Goal: Task Accomplishment & Management: Use online tool/utility

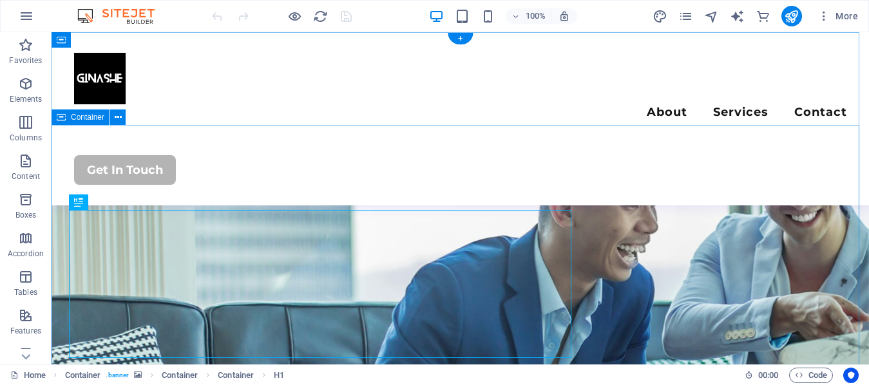
scroll to position [129, 0]
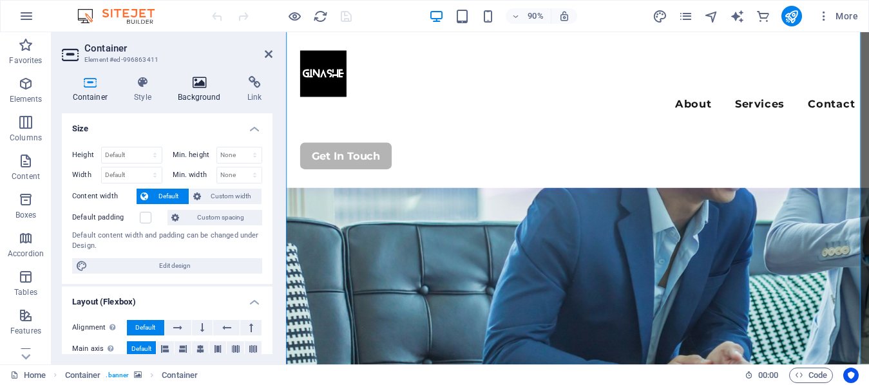
click at [210, 86] on icon at bounding box center [199, 82] width 64 height 13
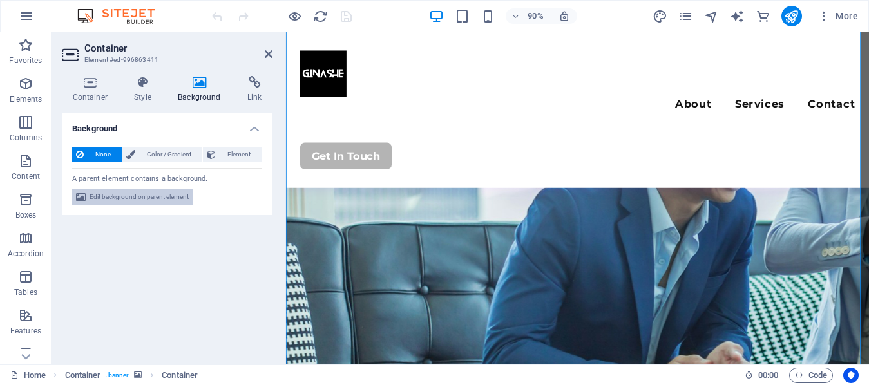
click at [162, 198] on span "Edit background on parent element" at bounding box center [139, 196] width 99 height 15
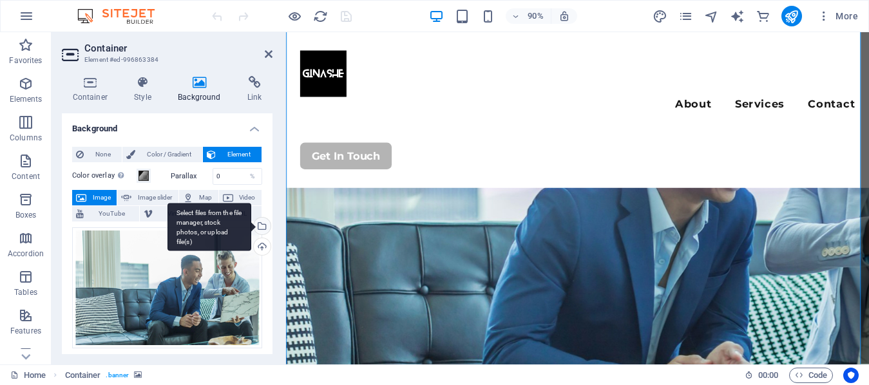
click at [258, 226] on div "Select files from the file manager, stock photos, or upload file(s)" at bounding box center [260, 227] width 19 height 19
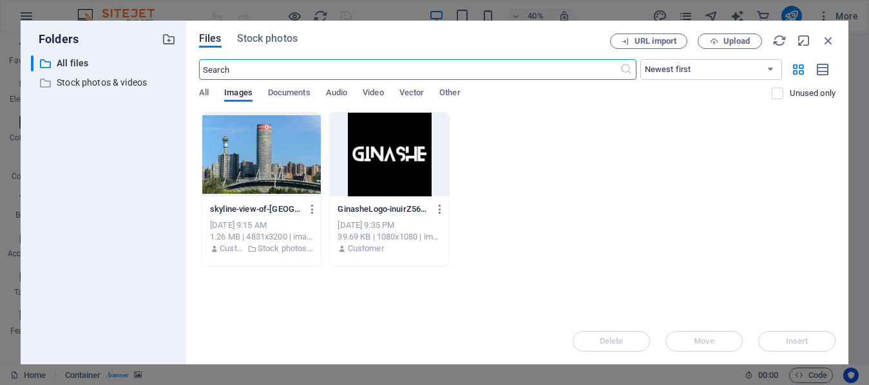
click at [269, 155] on div at bounding box center [261, 155] width 119 height 84
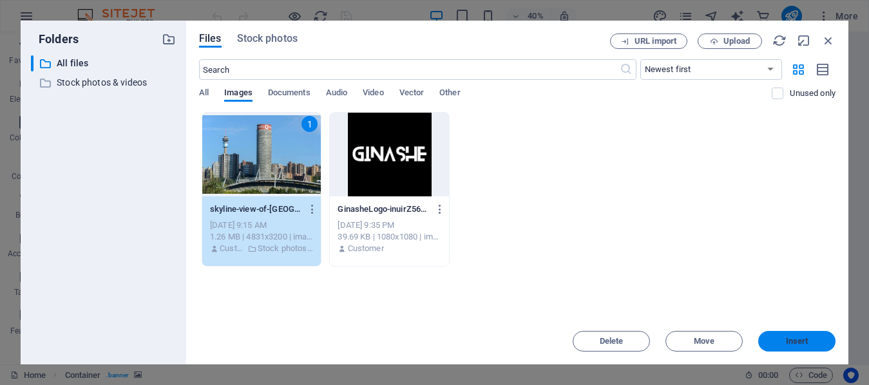
click at [790, 347] on button "Insert" at bounding box center [796, 341] width 77 height 21
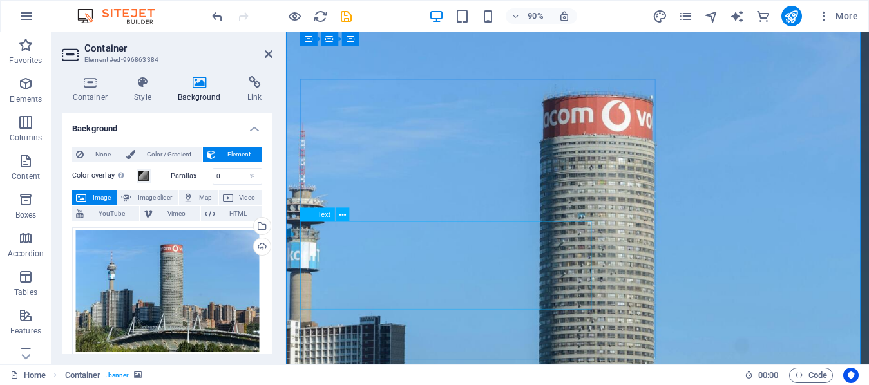
scroll to position [0, 0]
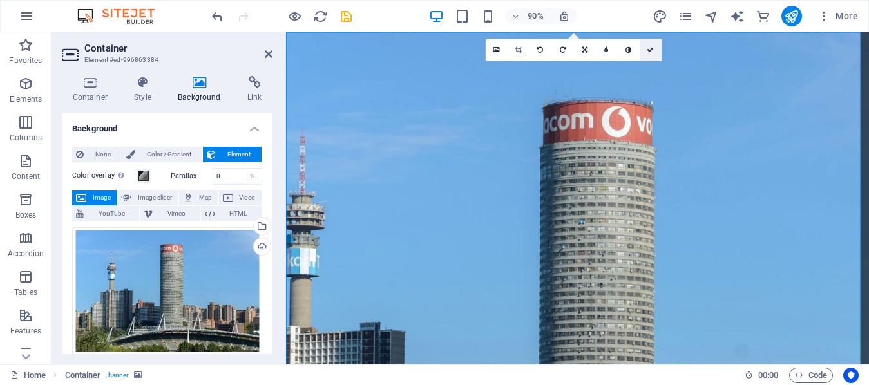
click at [649, 51] on icon at bounding box center [650, 50] width 7 height 7
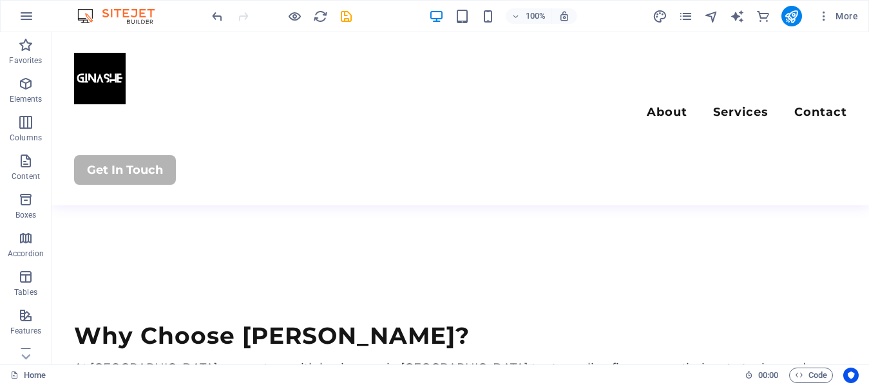
scroll to position [1288, 0]
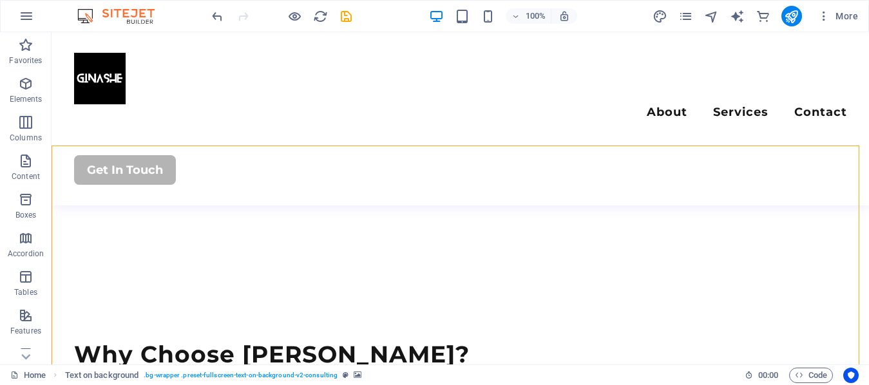
select select "px"
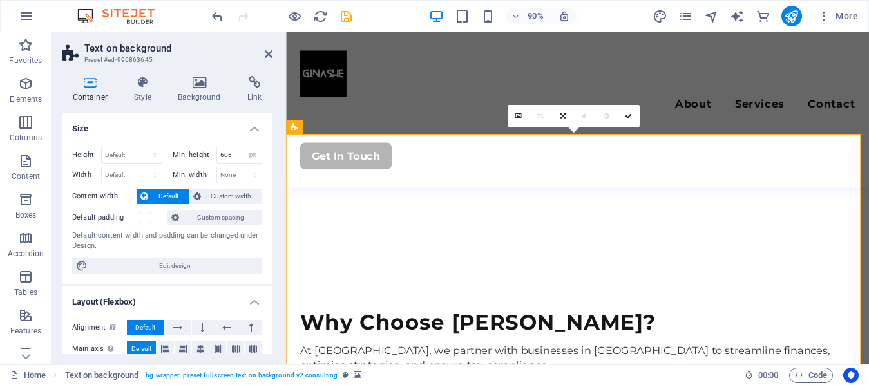
scroll to position [1355, 0]
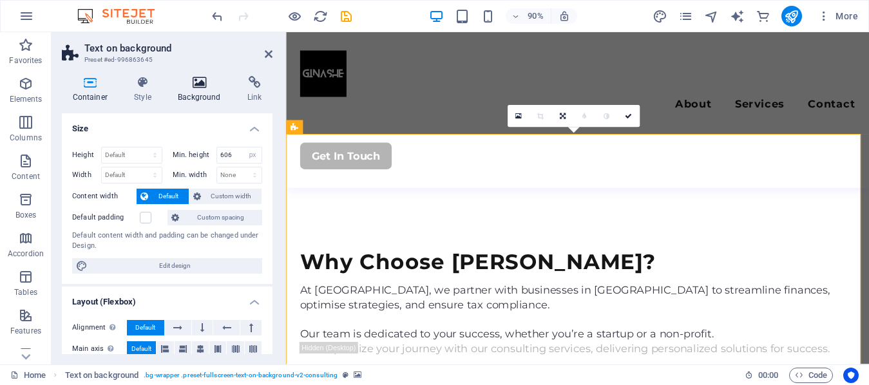
click at [215, 84] on icon at bounding box center [199, 82] width 64 height 13
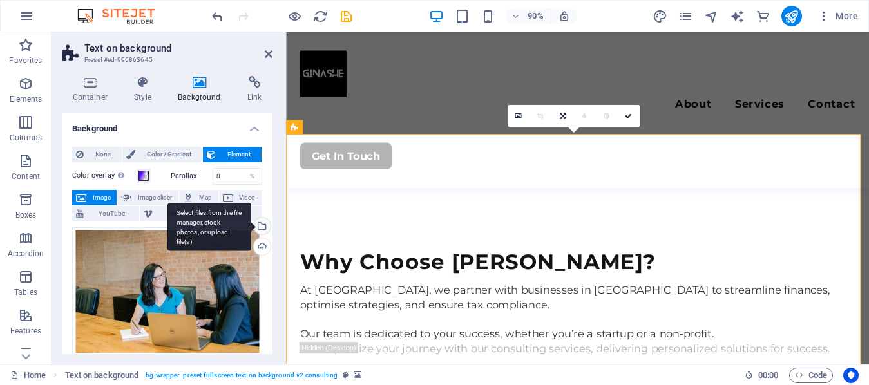
click at [265, 223] on div "Select files from the file manager, stock photos, or upload file(s)" at bounding box center [260, 227] width 19 height 19
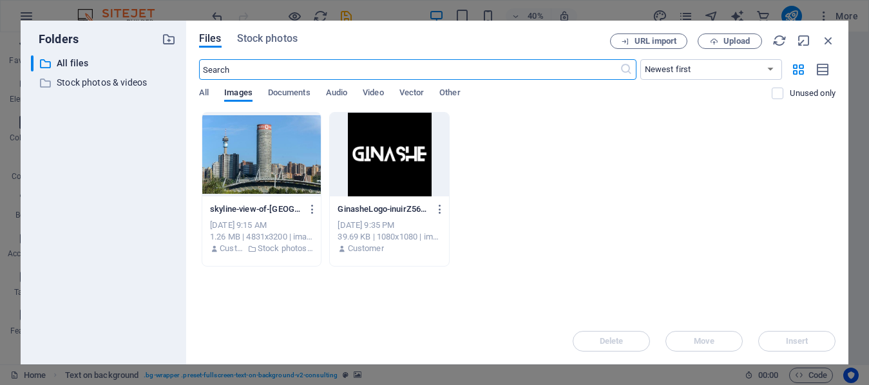
scroll to position [1502, 0]
click at [222, 66] on input "text" at bounding box center [409, 69] width 421 height 21
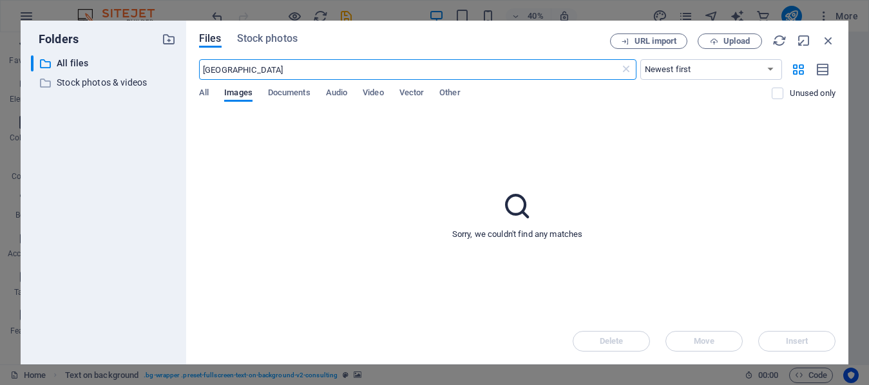
click at [222, 68] on input "[GEOGRAPHIC_DATA]" at bounding box center [409, 69] width 421 height 21
type input "[GEOGRAPHIC_DATA]"
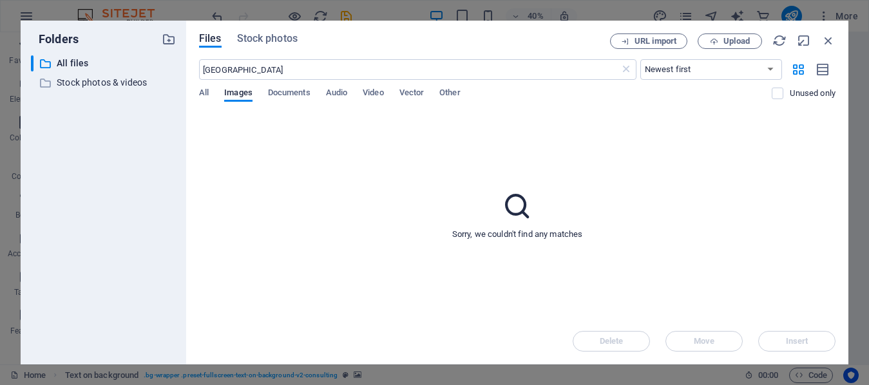
click at [280, 25] on div "Files Stock photos URL import Upload cape town ​ Newest first Oldest first Name…" at bounding box center [517, 193] width 662 height 344
click at [271, 35] on span "Stock photos" at bounding box center [267, 38] width 61 height 15
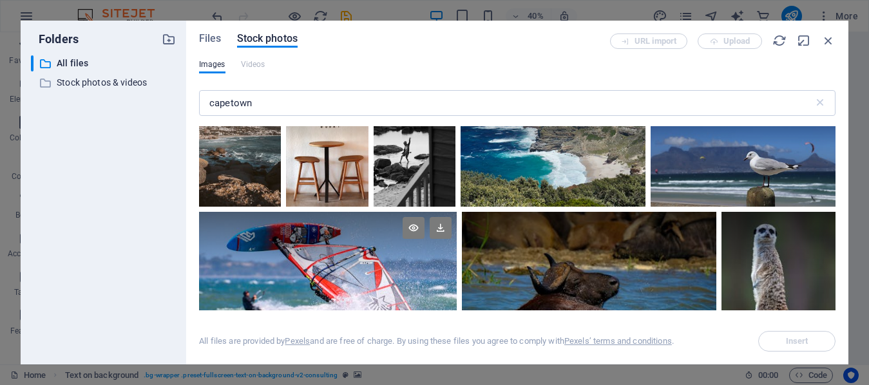
scroll to position [82, 0]
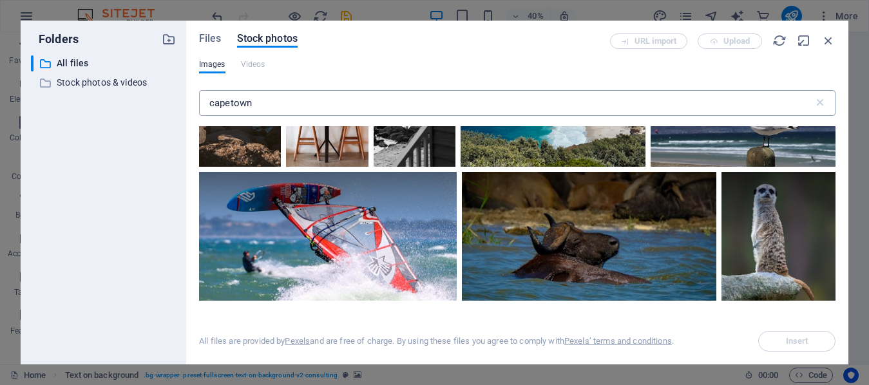
click at [229, 98] on input "capetown" at bounding box center [506, 103] width 615 height 26
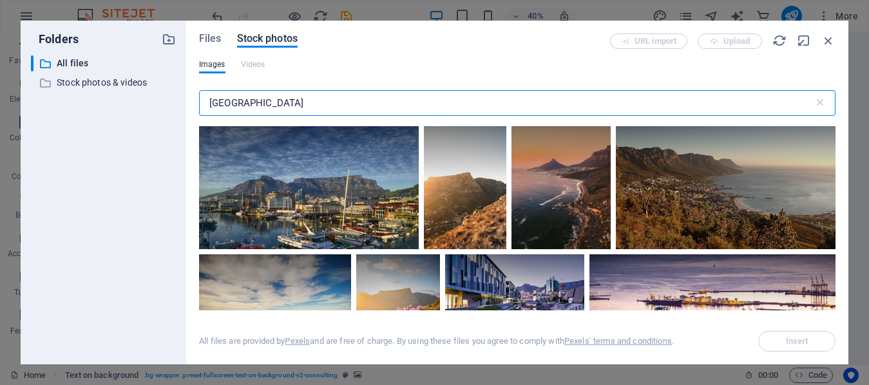
scroll to position [0, 0]
type input "[GEOGRAPHIC_DATA]"
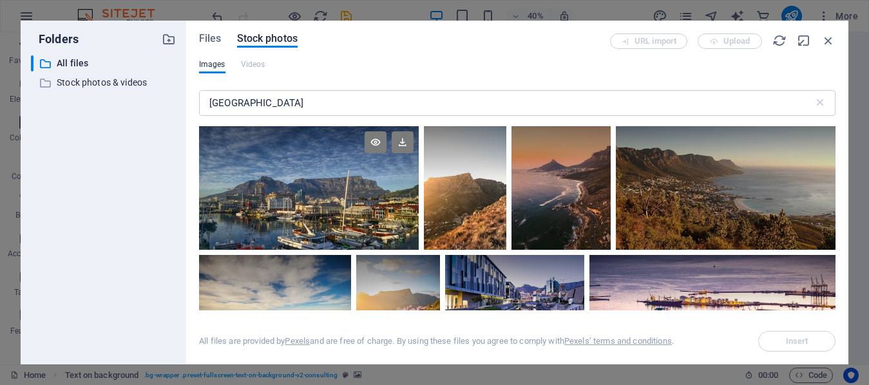
click at [374, 200] on div at bounding box center [309, 188] width 220 height 124
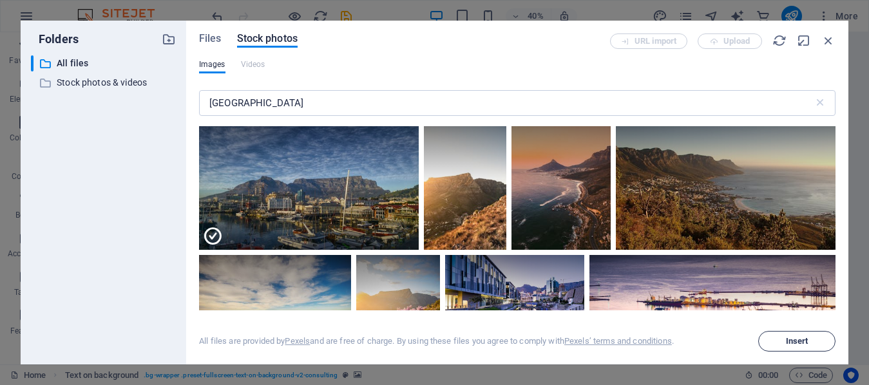
click at [790, 341] on span "Insert" at bounding box center [797, 342] width 23 height 8
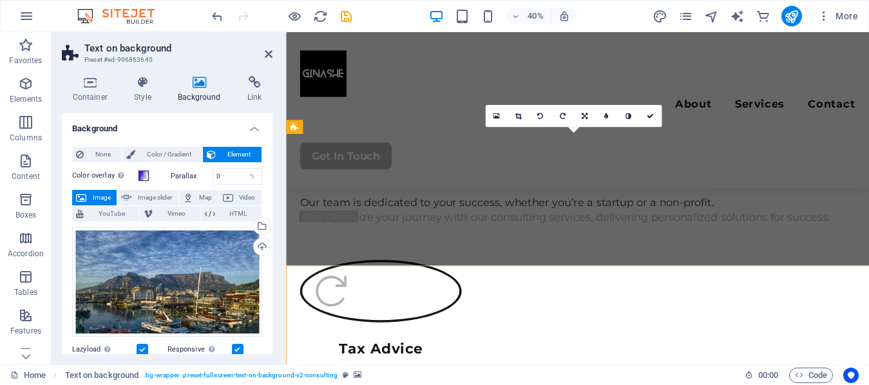
scroll to position [1355, 0]
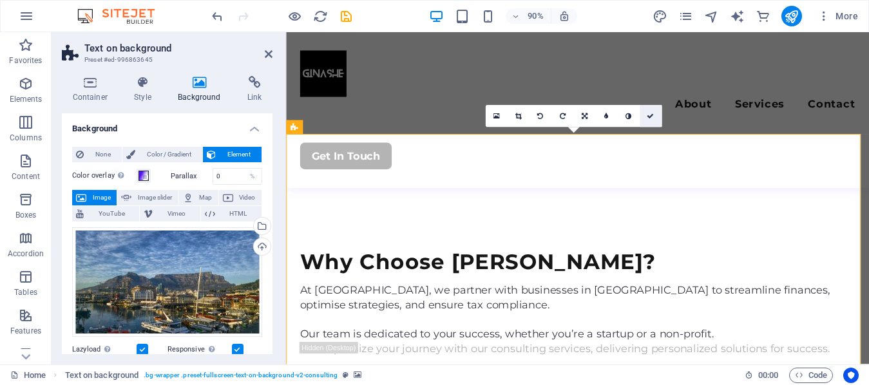
click at [653, 117] on icon at bounding box center [650, 116] width 7 height 7
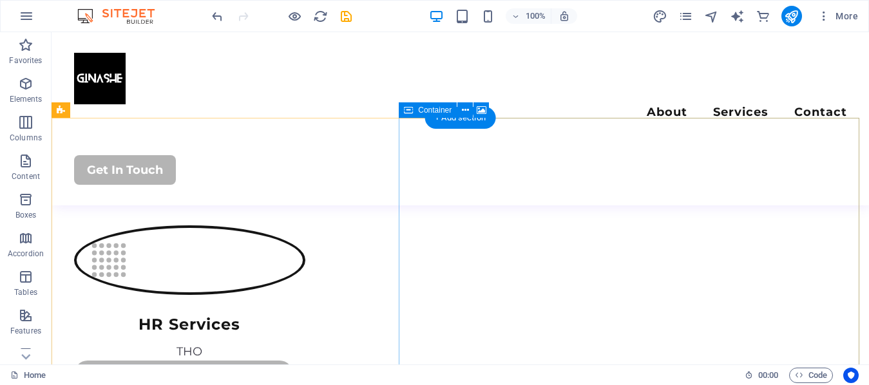
scroll to position [2448, 0]
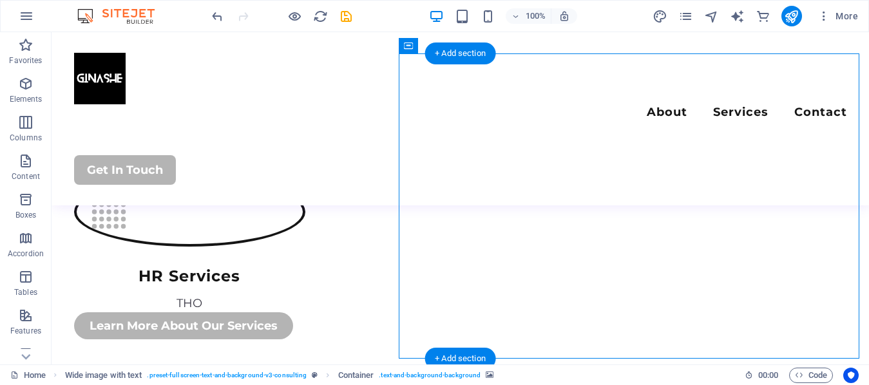
select select "px"
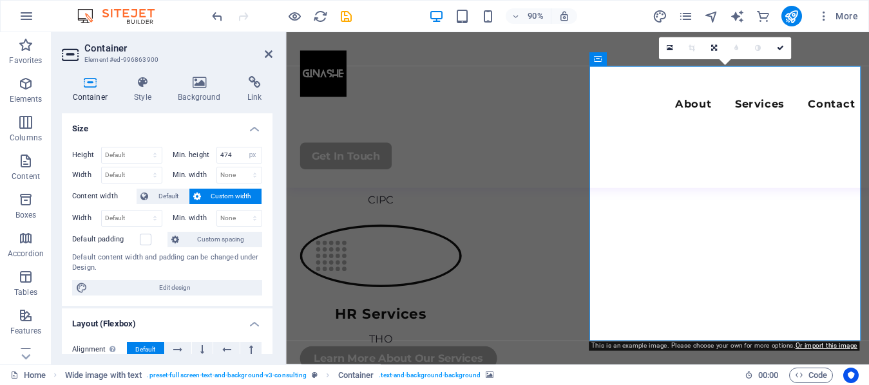
scroll to position [2515, 0]
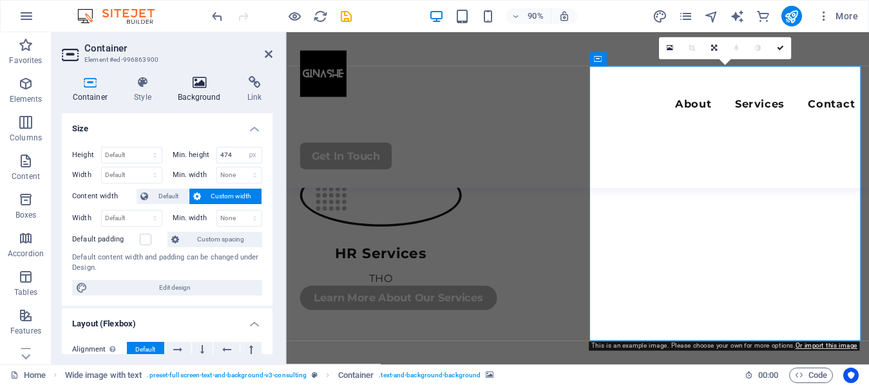
click at [212, 82] on icon at bounding box center [199, 82] width 64 height 13
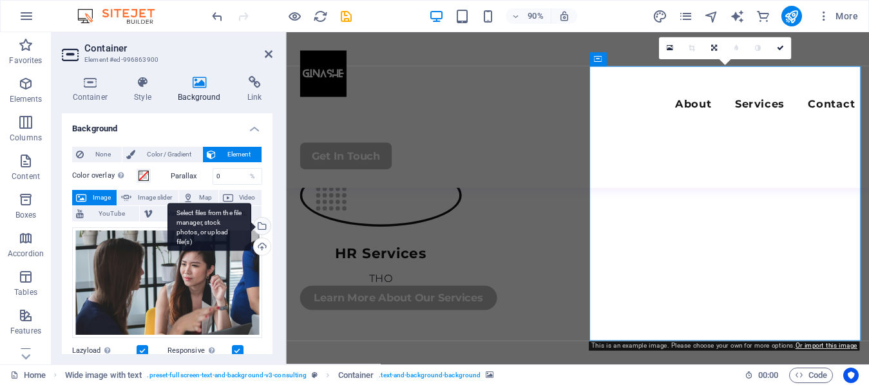
click at [251, 225] on div "Select files from the file manager, stock photos, or upload file(s)" at bounding box center [209, 227] width 84 height 48
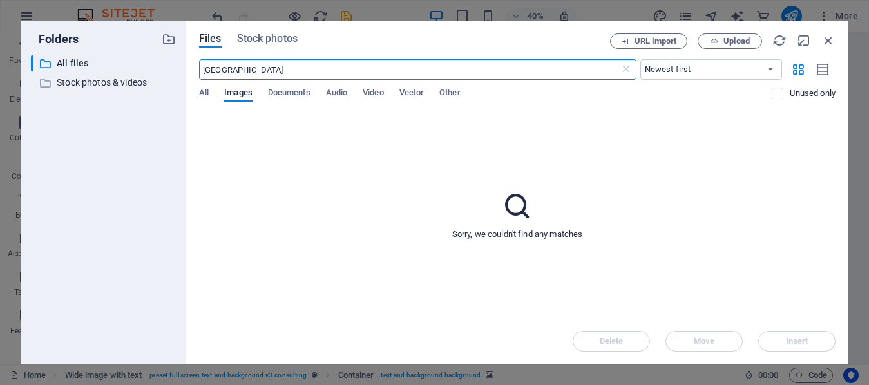
scroll to position [2661, 0]
click at [222, 72] on input "[GEOGRAPHIC_DATA]" at bounding box center [409, 69] width 421 height 21
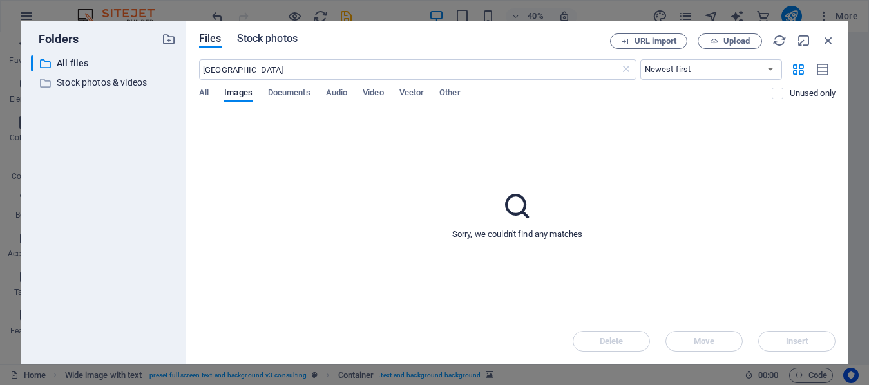
click at [271, 35] on span "Stock photos" at bounding box center [267, 38] width 61 height 15
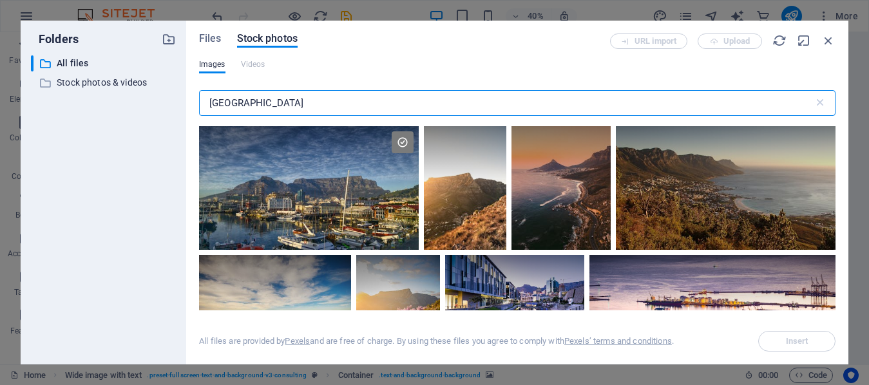
click at [236, 96] on input "[GEOGRAPHIC_DATA]" at bounding box center [506, 103] width 615 height 26
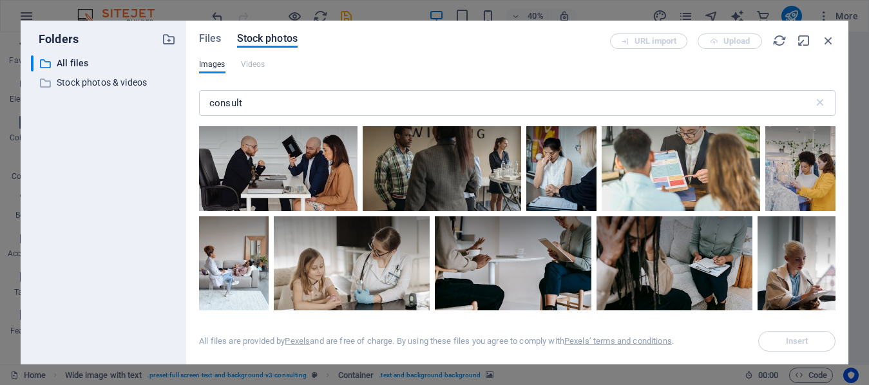
scroll to position [2770, 0]
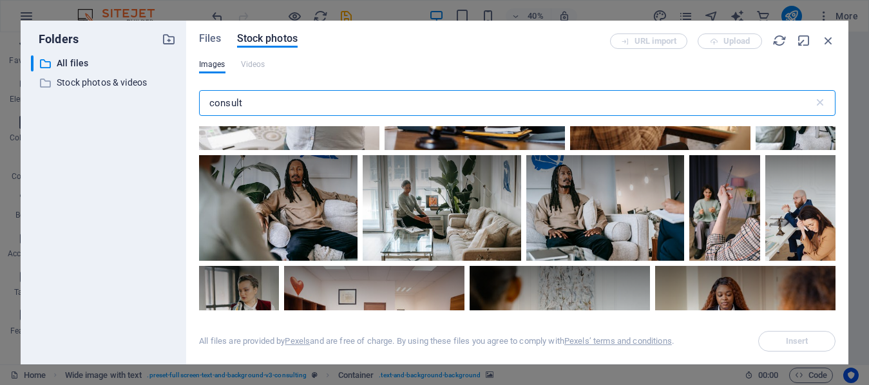
click at [287, 106] on input "consult" at bounding box center [506, 103] width 615 height 26
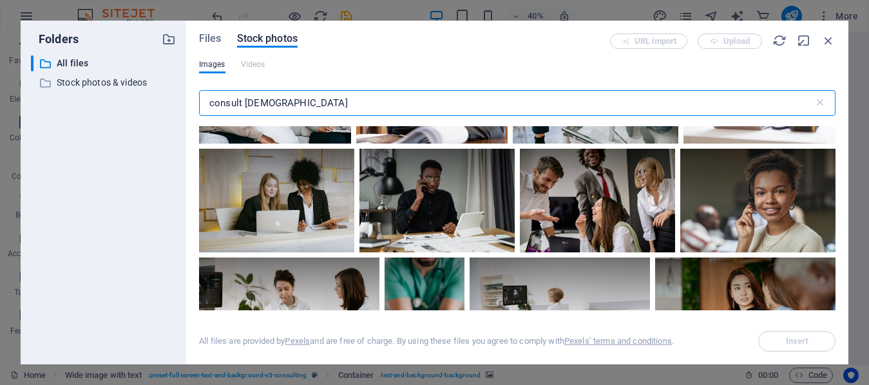
scroll to position [1610, 0]
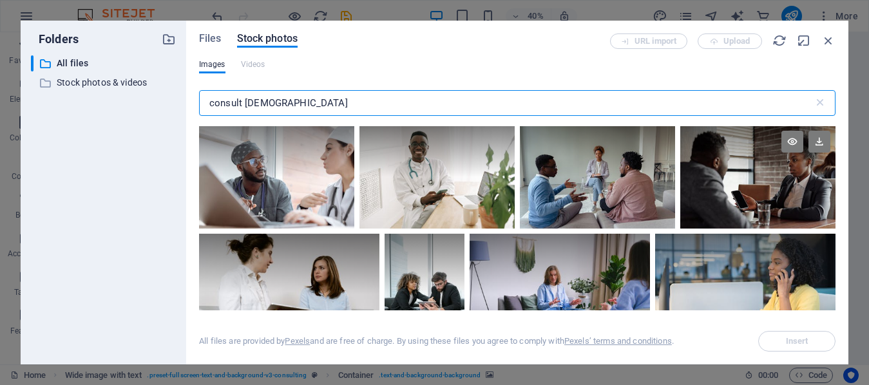
type input "consult [DEMOGRAPHIC_DATA]"
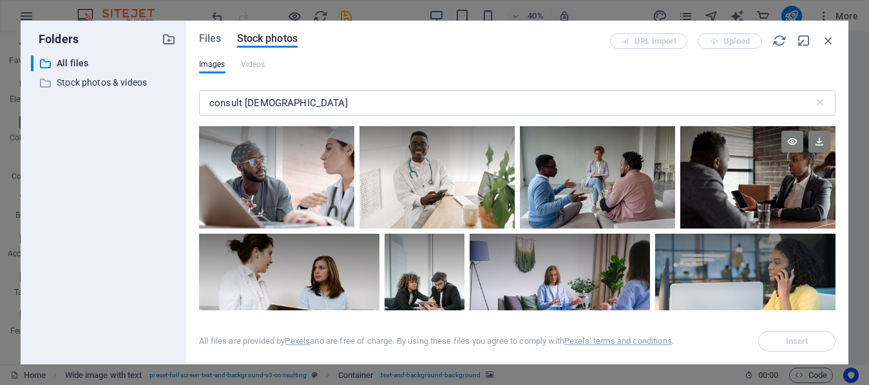
click at [781, 171] on div at bounding box center [757, 178] width 155 height 104
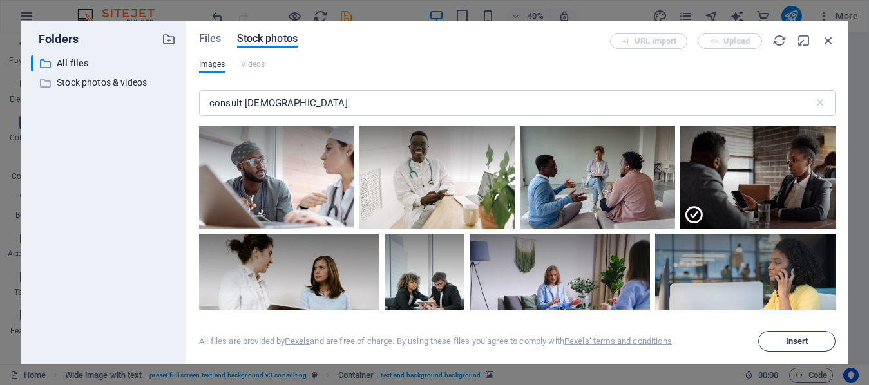
click at [783, 346] on button "Insert" at bounding box center [796, 341] width 77 height 21
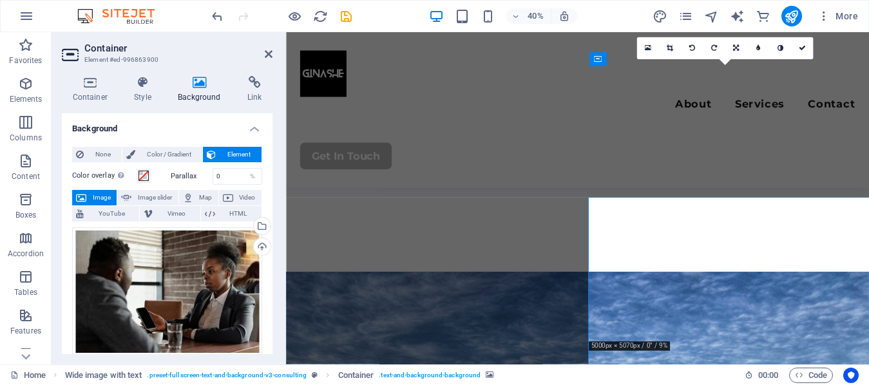
scroll to position [2515, 0]
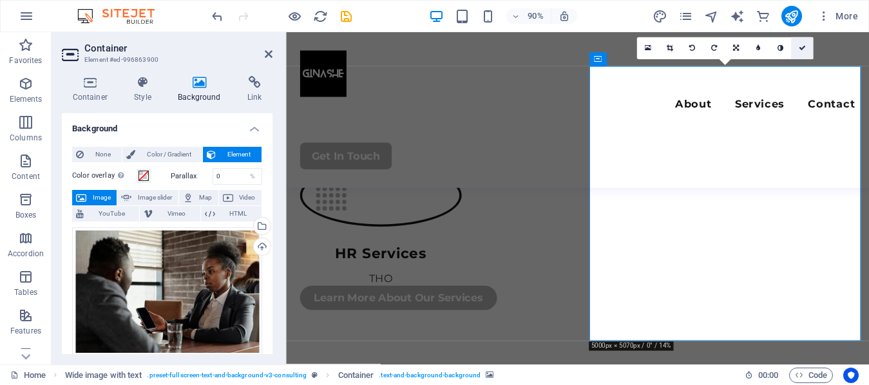
click at [801, 47] on icon at bounding box center [802, 48] width 7 height 7
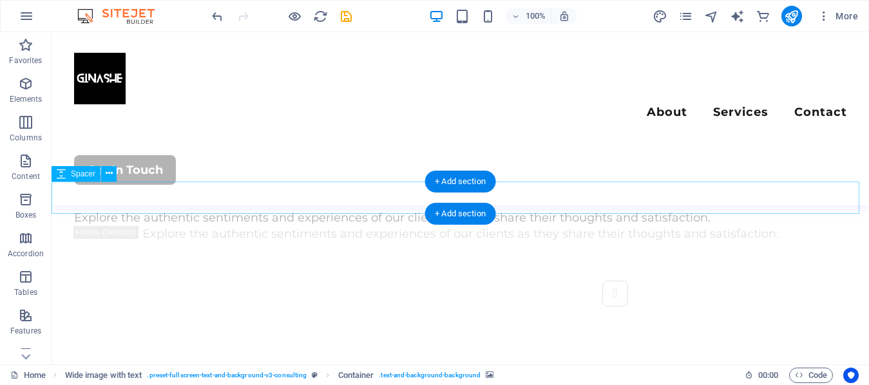
scroll to position [3459, 0]
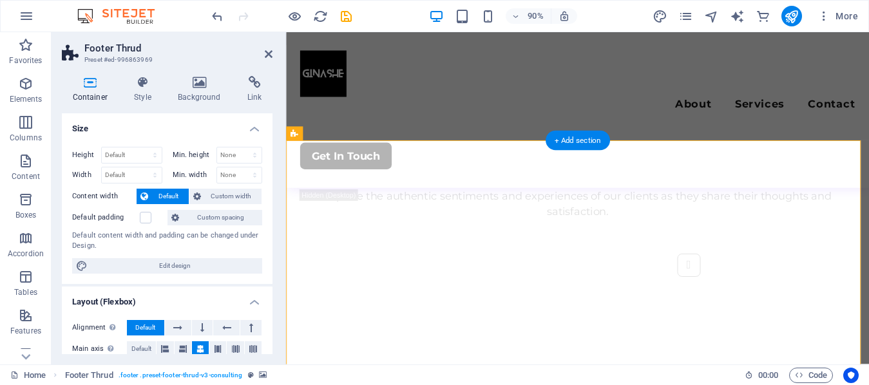
scroll to position [3542, 0]
click at [180, 99] on h4 "Background" at bounding box center [202, 89] width 70 height 27
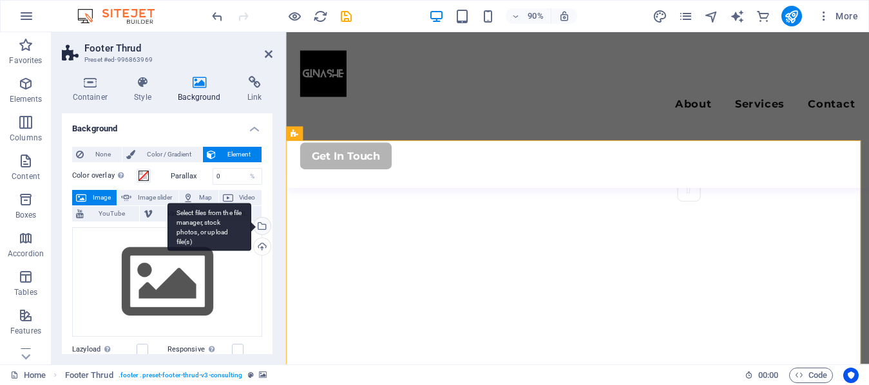
click at [251, 225] on div "Select files from the file manager, stock photos, or upload file(s)" at bounding box center [209, 227] width 84 height 48
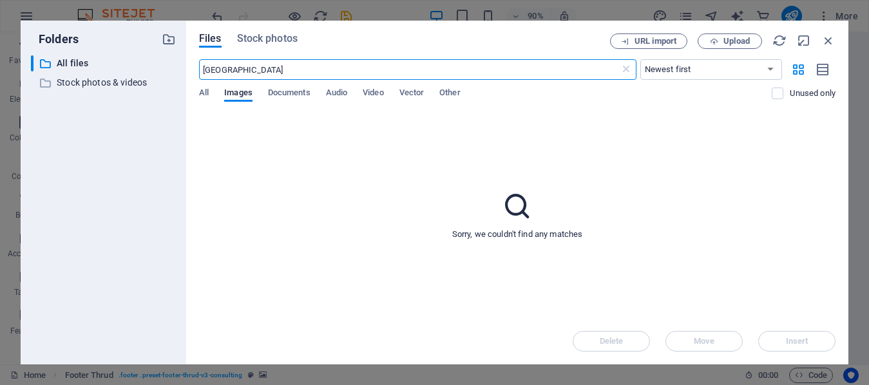
scroll to position [3250, 0]
click at [231, 66] on input "[GEOGRAPHIC_DATA]" at bounding box center [409, 69] width 421 height 21
type input "[GEOGRAPHIC_DATA]"
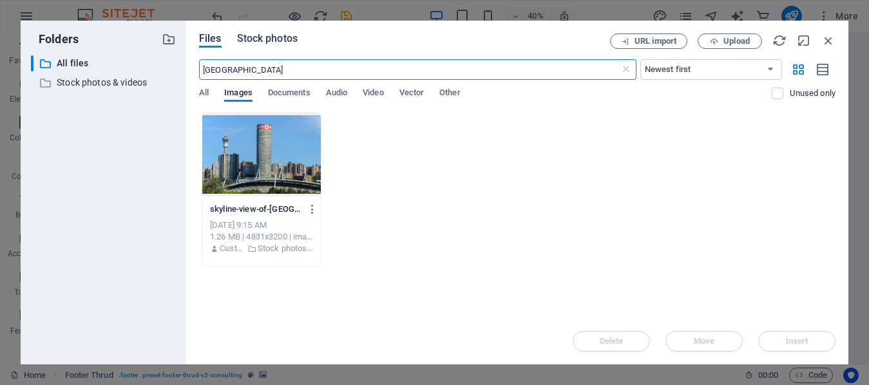
click at [254, 43] on span "Stock photos" at bounding box center [267, 38] width 61 height 15
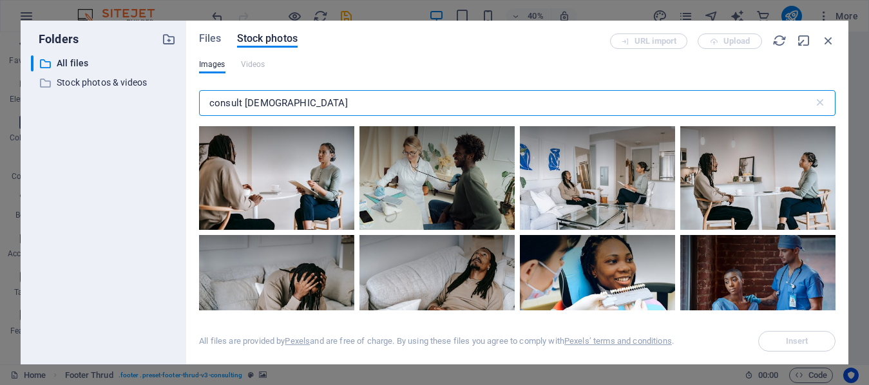
click at [256, 98] on input "consult [DEMOGRAPHIC_DATA]" at bounding box center [506, 103] width 615 height 26
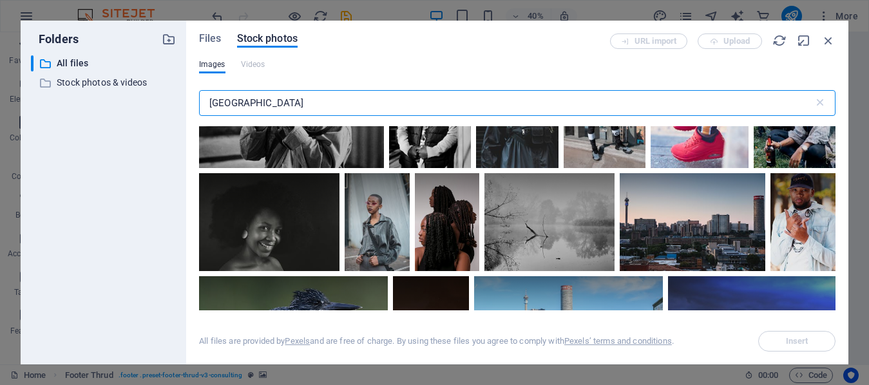
scroll to position [902, 0]
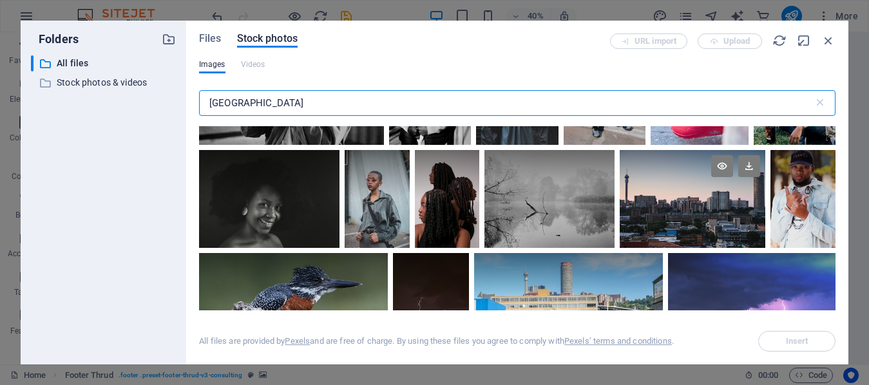
type input "[GEOGRAPHIC_DATA]"
click at [679, 195] on div at bounding box center [693, 174] width 146 height 49
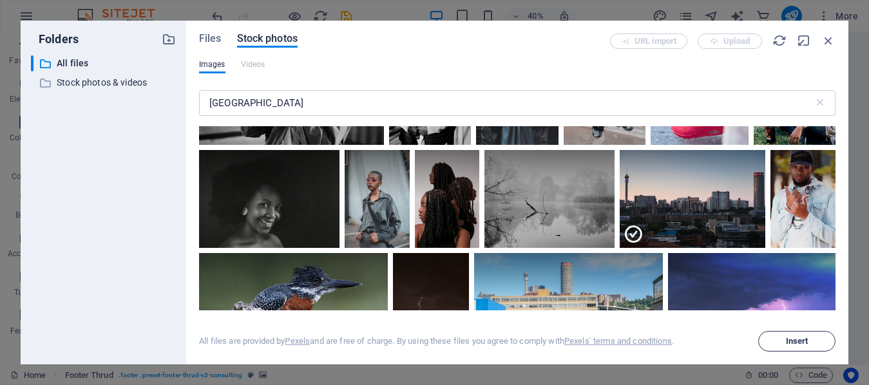
click at [786, 345] on span "Insert" at bounding box center [797, 342] width 23 height 8
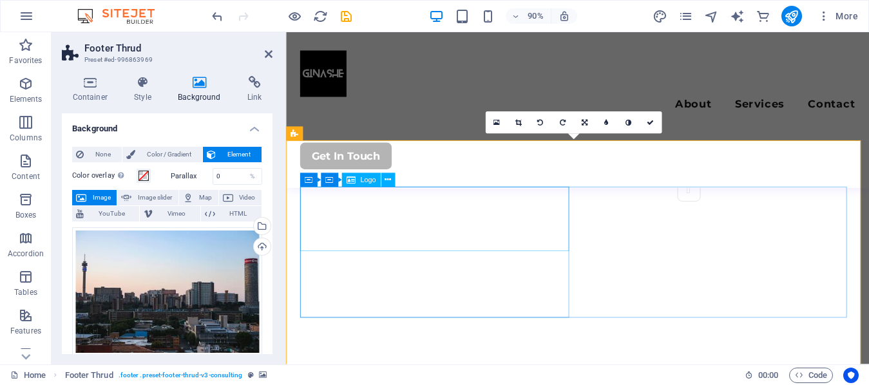
scroll to position [3566, 0]
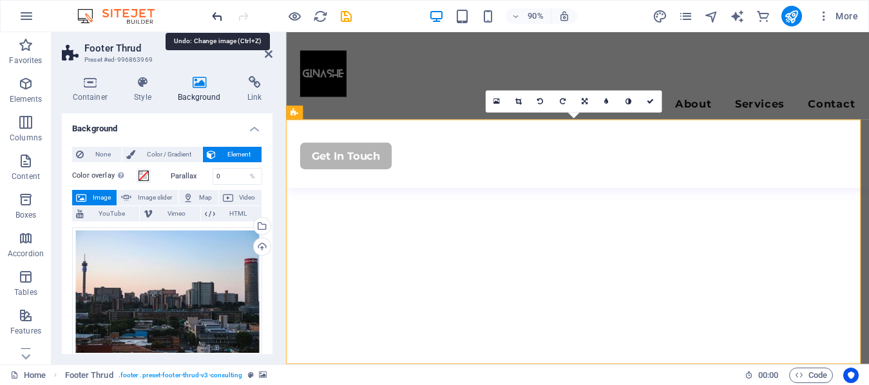
click at [218, 21] on icon "undo" at bounding box center [217, 16] width 15 height 15
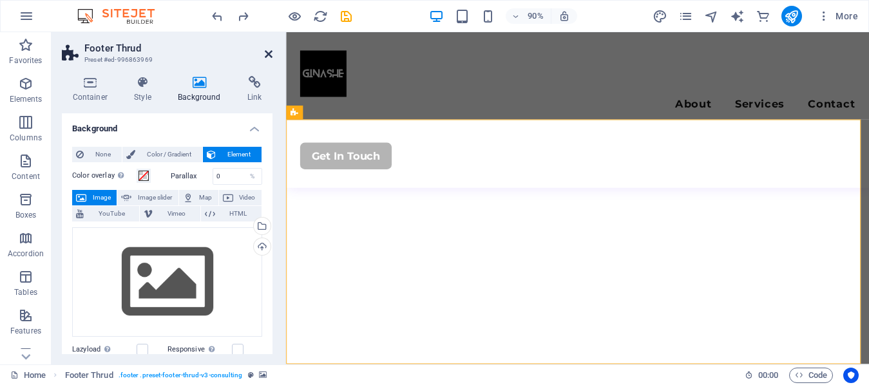
click at [267, 54] on icon at bounding box center [269, 54] width 8 height 10
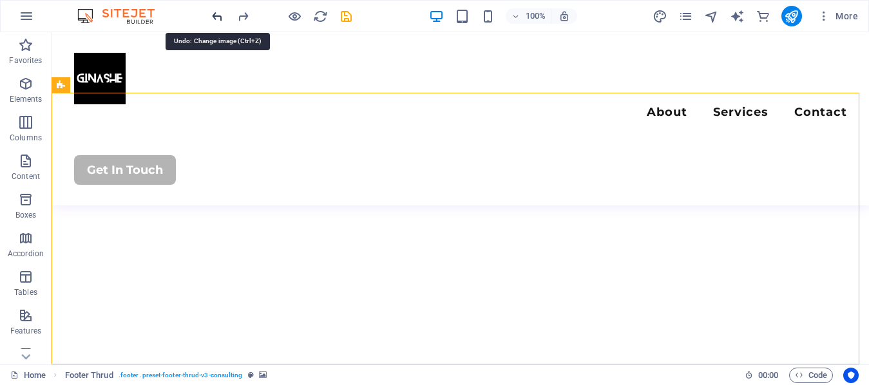
click at [218, 14] on icon "undo" at bounding box center [217, 16] width 15 height 15
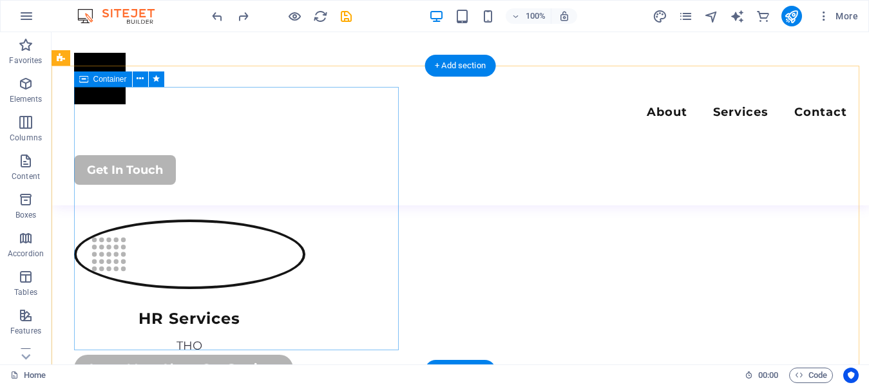
scroll to position [2262, 0]
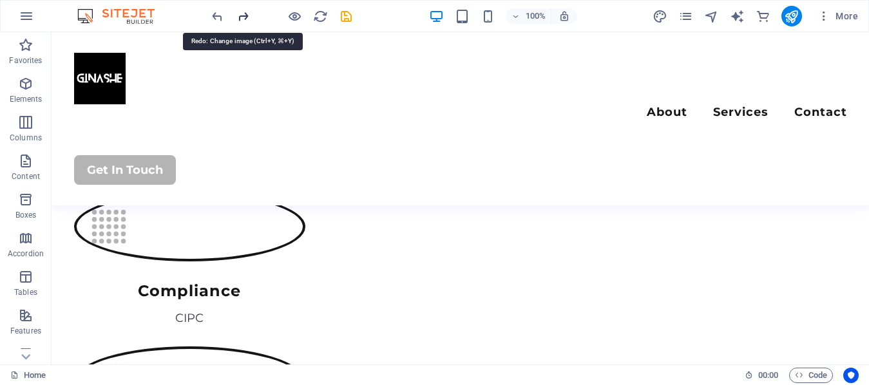
click at [240, 15] on icon "redo" at bounding box center [243, 16] width 15 height 15
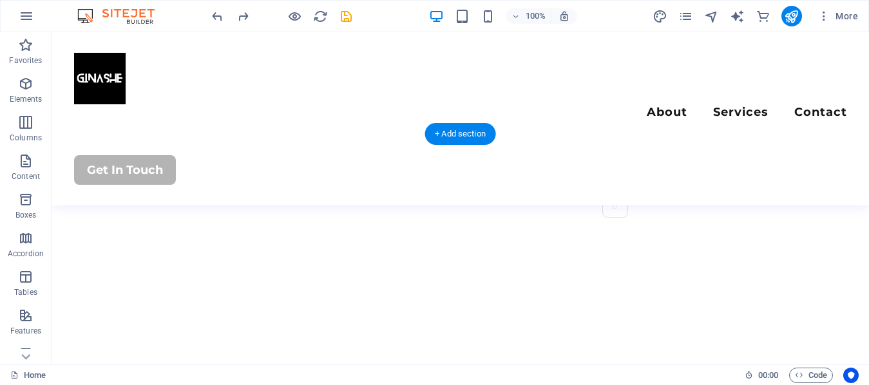
scroll to position [3459, 0]
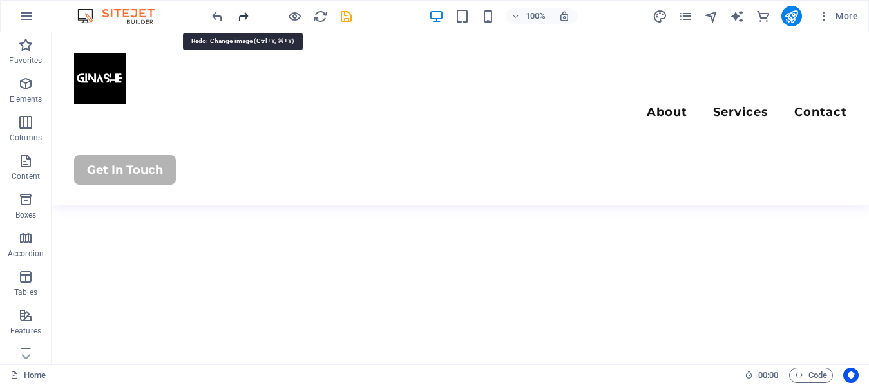
click at [246, 15] on icon "redo" at bounding box center [243, 16] width 15 height 15
click at [220, 19] on icon "undo" at bounding box center [217, 16] width 15 height 15
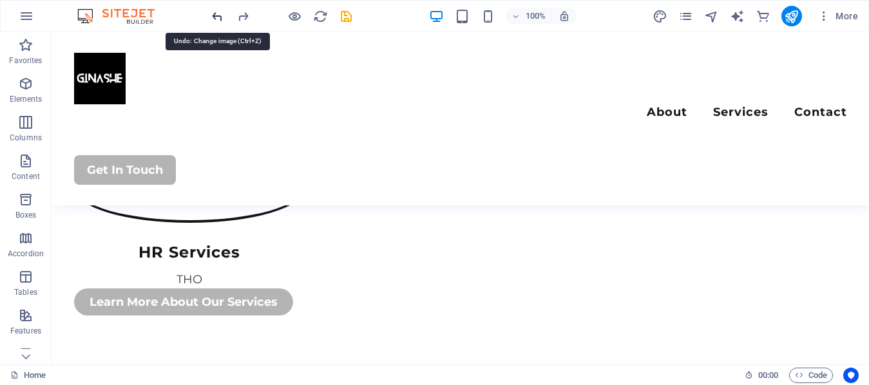
click at [220, 19] on icon "undo" at bounding box center [217, 16] width 15 height 15
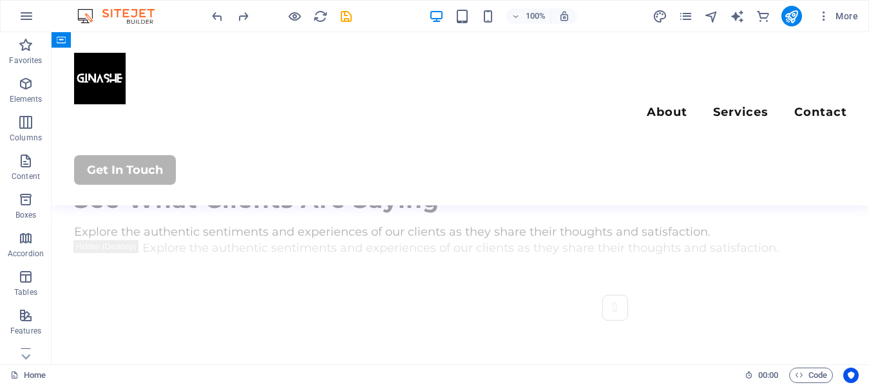
scroll to position [3201, 0]
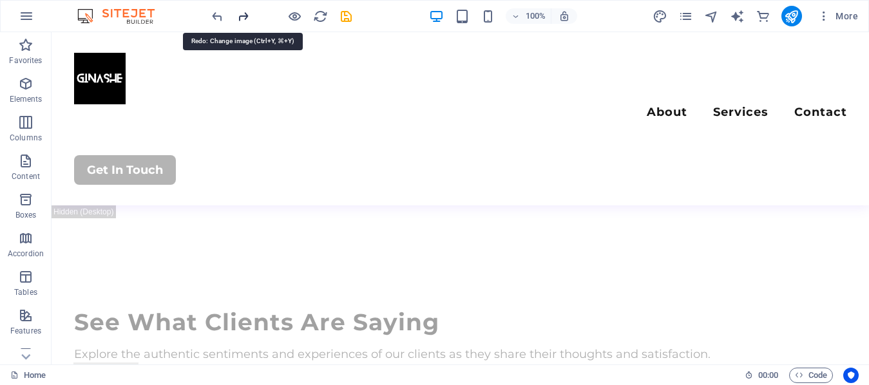
click at [242, 21] on icon "redo" at bounding box center [243, 16] width 15 height 15
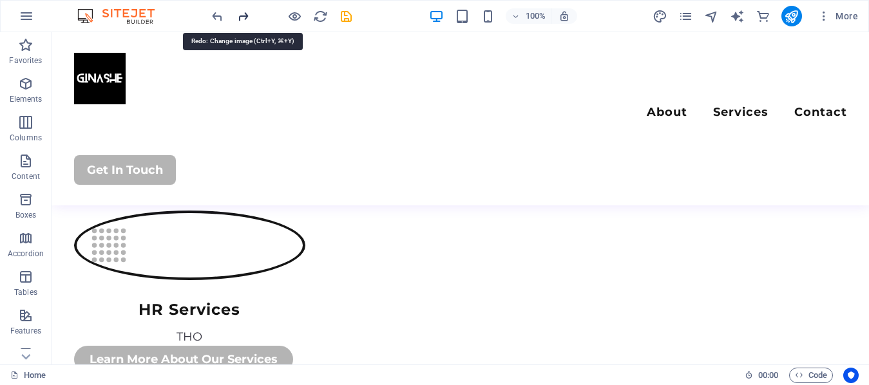
click at [242, 21] on icon "redo" at bounding box center [243, 16] width 15 height 15
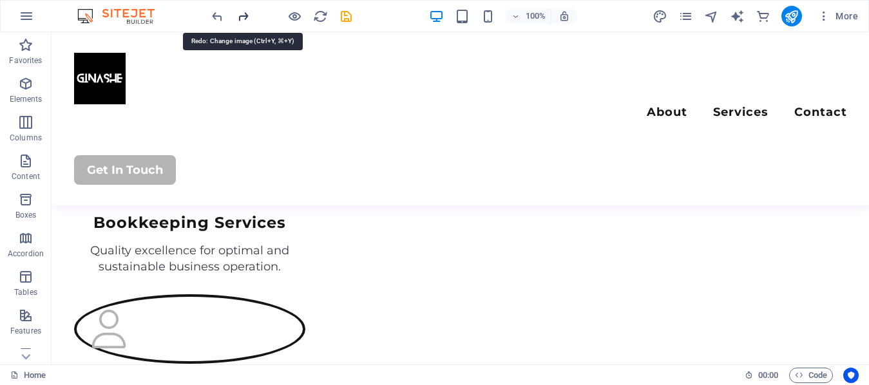
click at [242, 21] on icon "redo" at bounding box center [243, 16] width 15 height 15
click at [242, 21] on div at bounding box center [281, 16] width 144 height 21
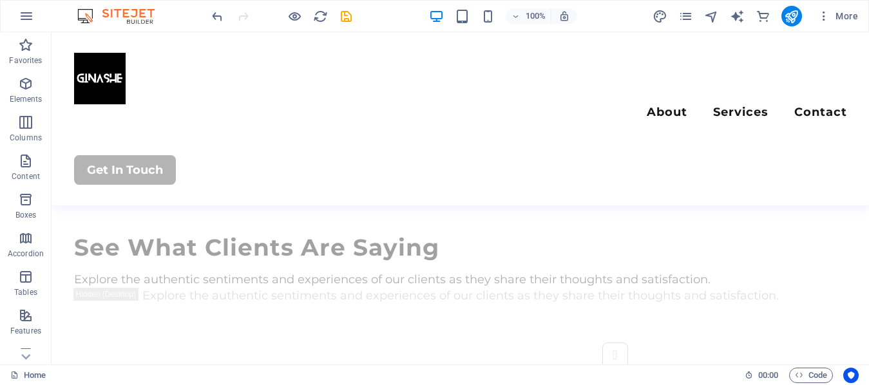
click at [242, 21] on div at bounding box center [281, 16] width 144 height 21
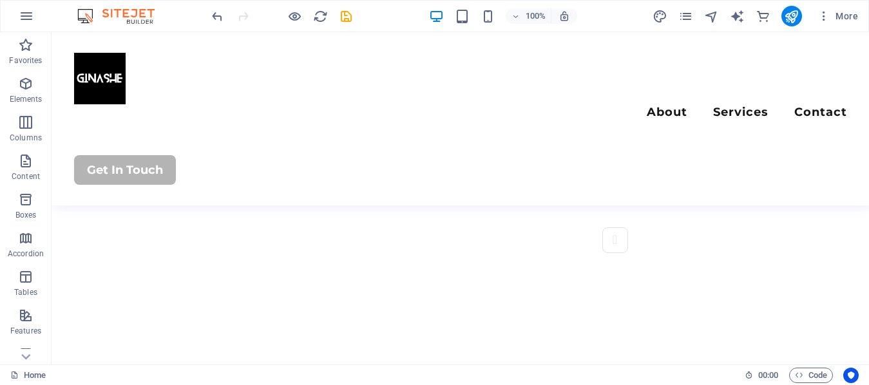
scroll to position [3459, 0]
click at [242, 21] on div at bounding box center [281, 16] width 144 height 21
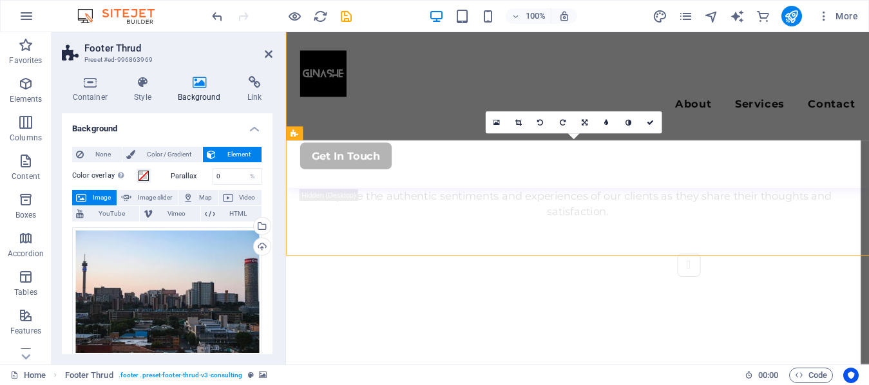
scroll to position [3542, 0]
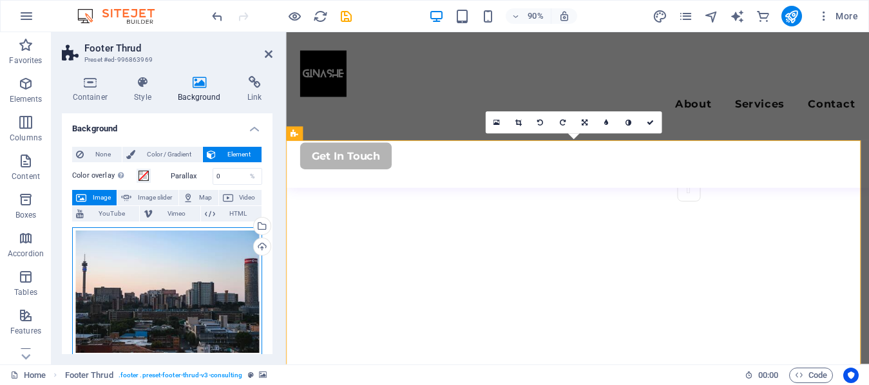
click at [231, 256] on div "Drag files here, click to choose files or select files from Files or our free s…" at bounding box center [167, 291] width 190 height 129
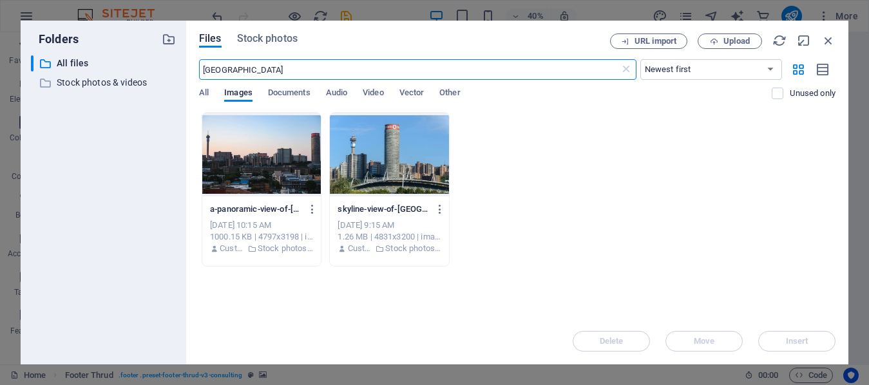
scroll to position [3250, 0]
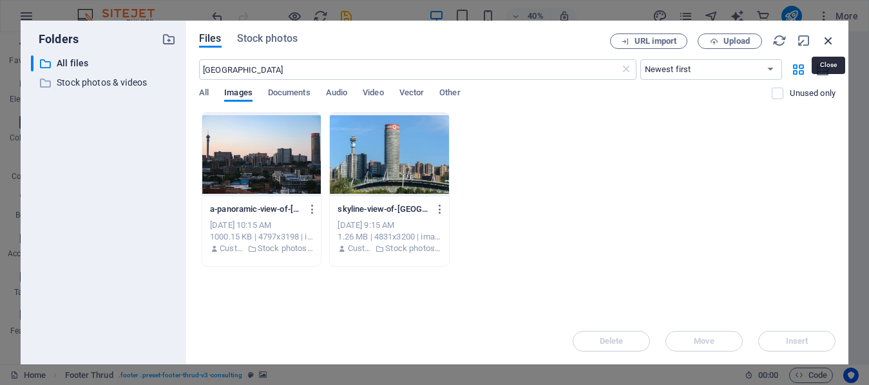
drag, startPoint x: 826, startPoint y: 39, endPoint x: 586, endPoint y: 21, distance: 241.0
click at [826, 39] on icon "button" at bounding box center [828, 40] width 14 height 14
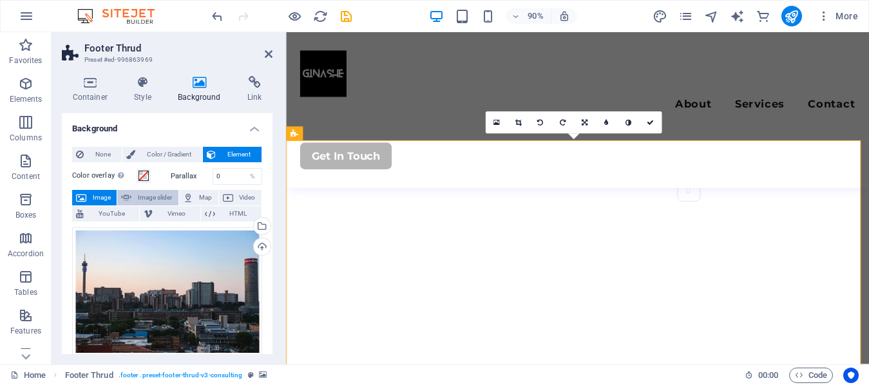
click at [151, 198] on span "Image slider" at bounding box center [154, 197] width 39 height 15
select select "ms"
select select "s"
select select "progressive"
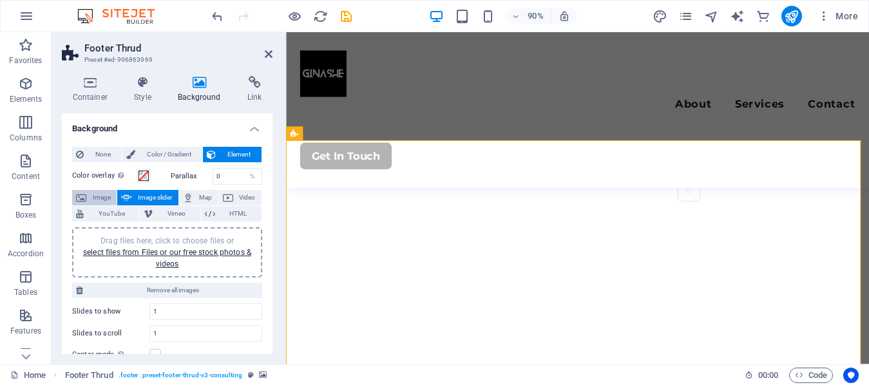
click at [97, 204] on span "Image" at bounding box center [101, 197] width 23 height 15
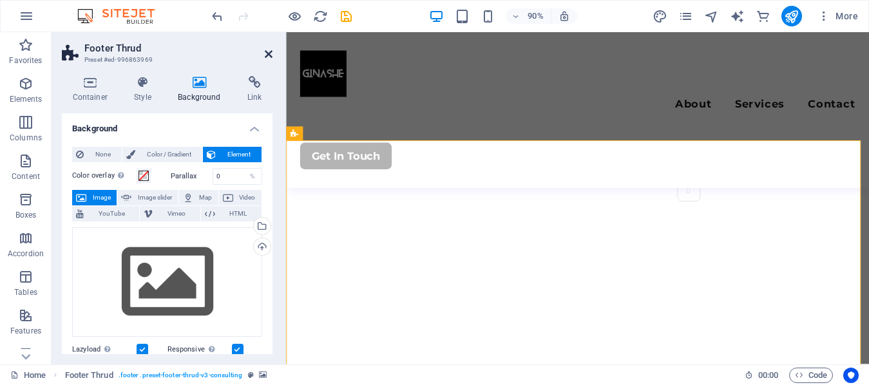
click at [270, 51] on icon at bounding box center [269, 54] width 8 height 10
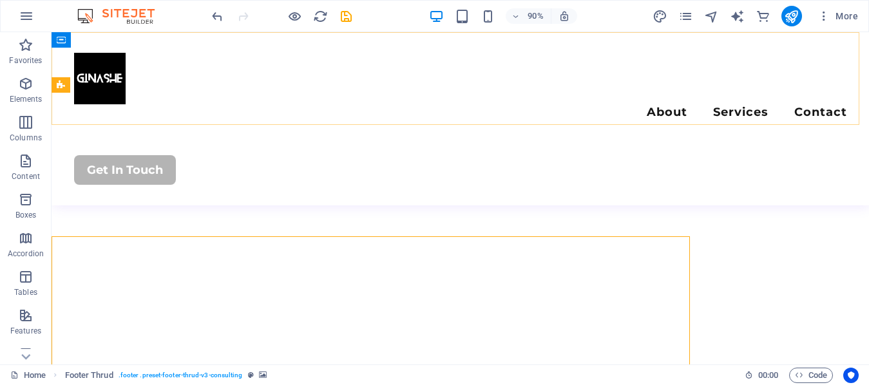
scroll to position [3459, 0]
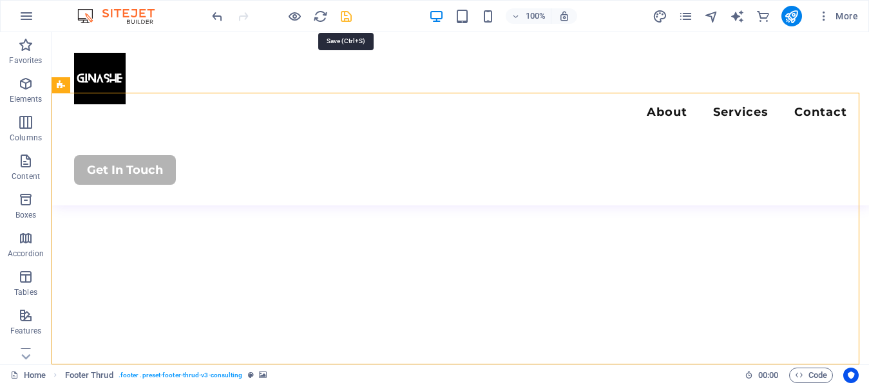
click at [349, 12] on icon "save" at bounding box center [346, 16] width 15 height 15
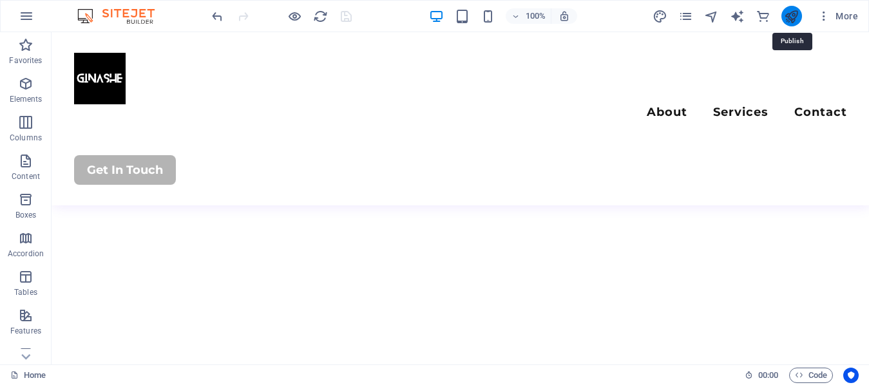
click at [798, 23] on icon "publish" at bounding box center [791, 16] width 15 height 15
